Goal: Transaction & Acquisition: Book appointment/travel/reservation

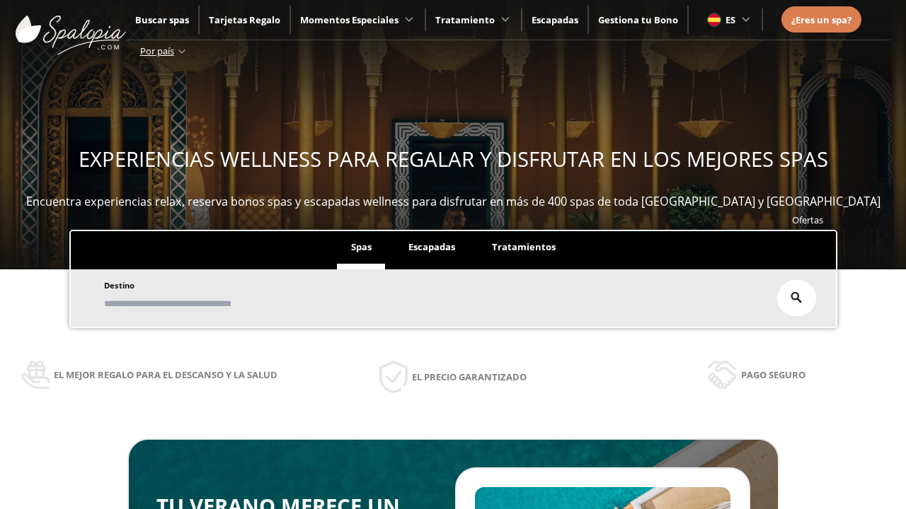
scroll to position [241, 0]
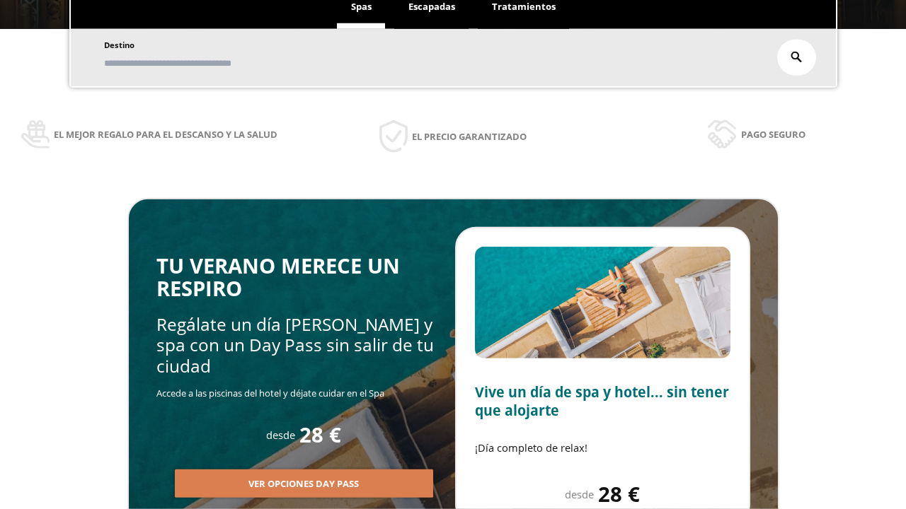
click at [432, 7] on span "Escapadas" at bounding box center [431, 6] width 47 height 13
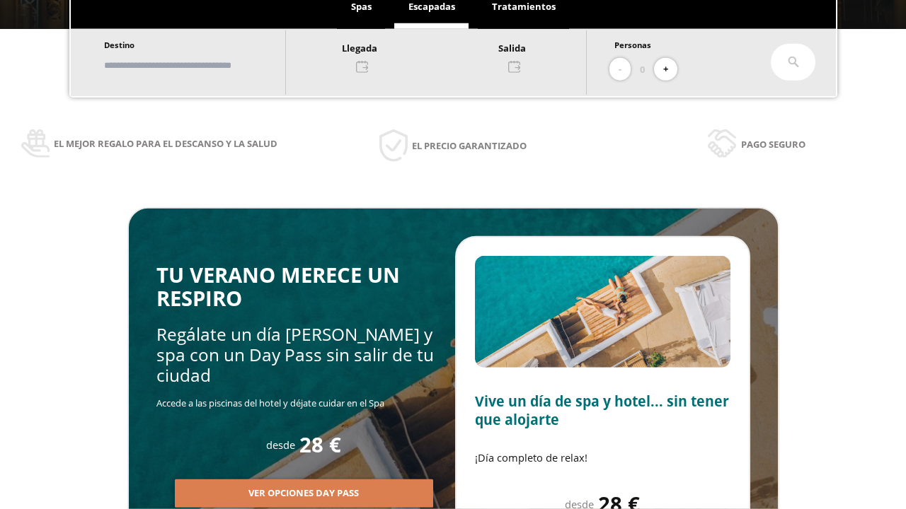
click at [200, 65] on input "text" at bounding box center [188, 65] width 176 height 25
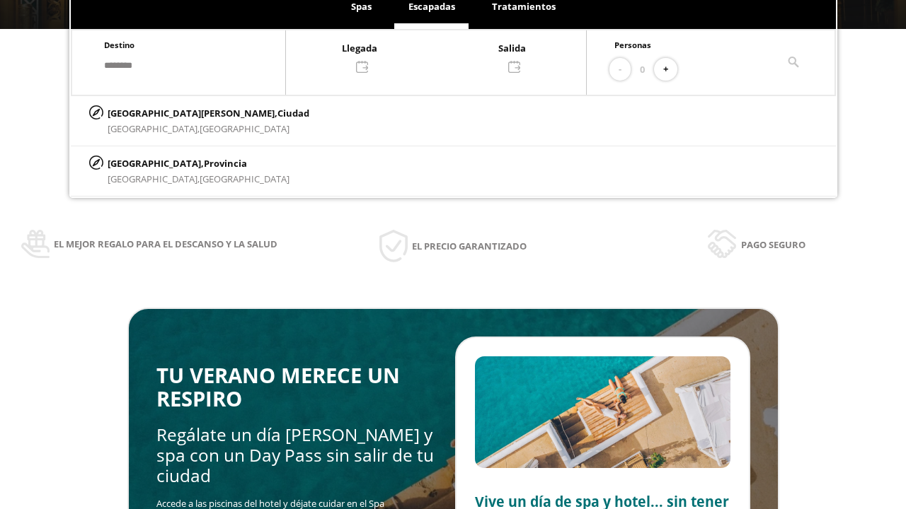
click at [450, 56] on div at bounding box center [436, 57] width 300 height 34
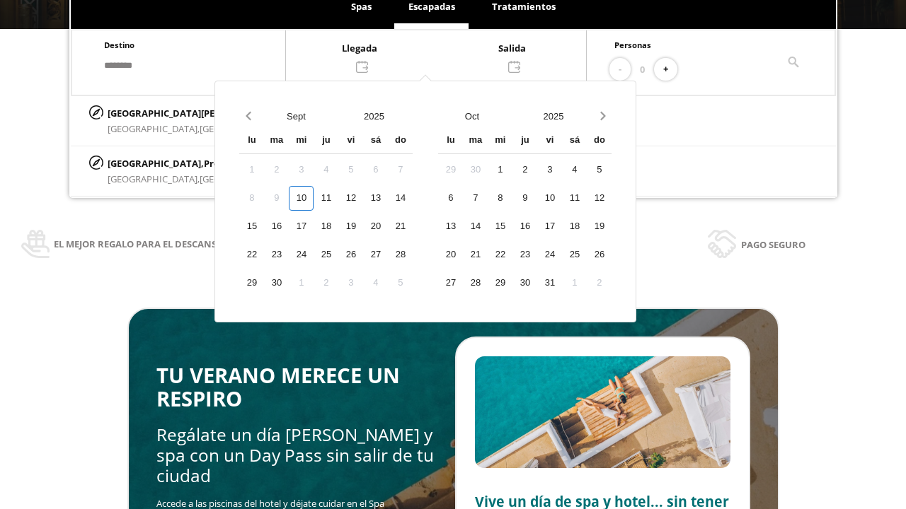
scroll to position [0, 0]
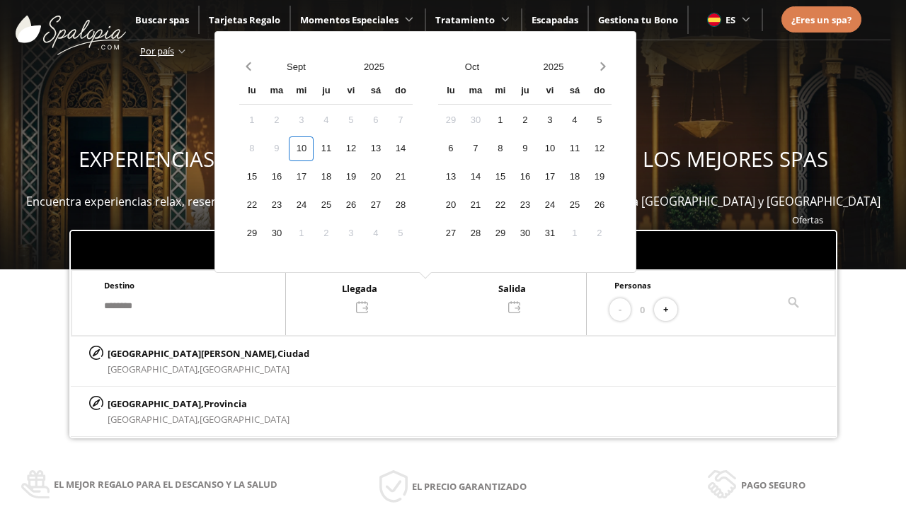
click at [363, 149] on div "12" at bounding box center [350, 149] width 25 height 25
click at [388, 149] on div "13" at bounding box center [375, 149] width 25 height 25
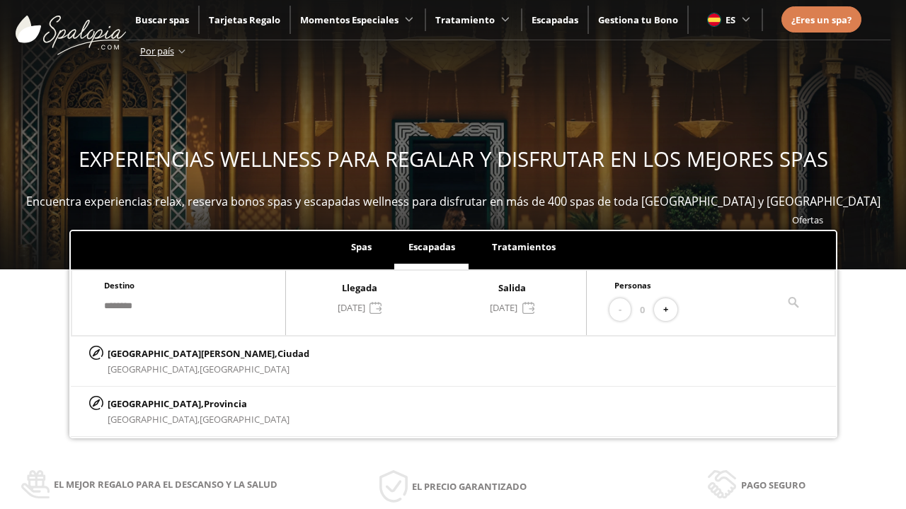
click at [670, 310] on button "+" at bounding box center [665, 310] width 23 height 23
click at [178, 353] on p "[GEOGRAPHIC_DATA][PERSON_NAME], [GEOGRAPHIC_DATA]" at bounding box center [209, 354] width 202 height 16
type input "**********"
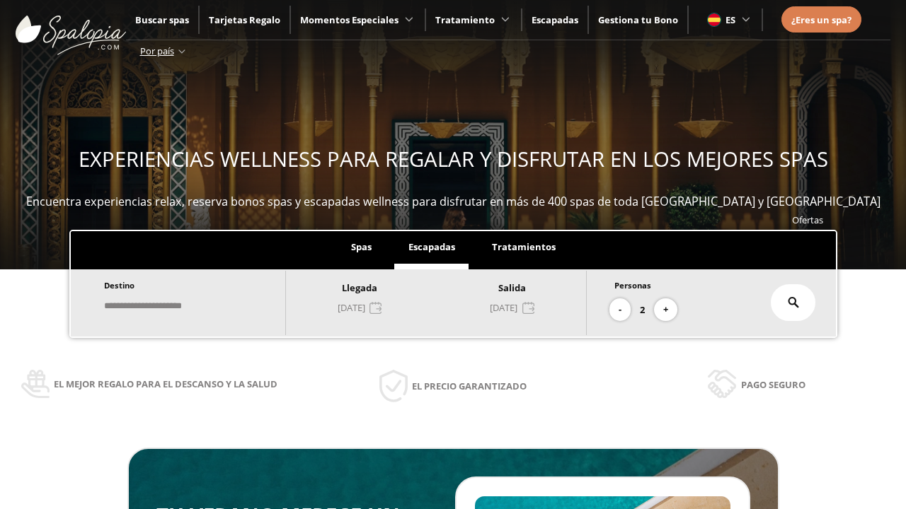
click at [793, 303] on icon at bounding box center [792, 302] width 11 height 11
